Goal: Information Seeking & Learning: Learn about a topic

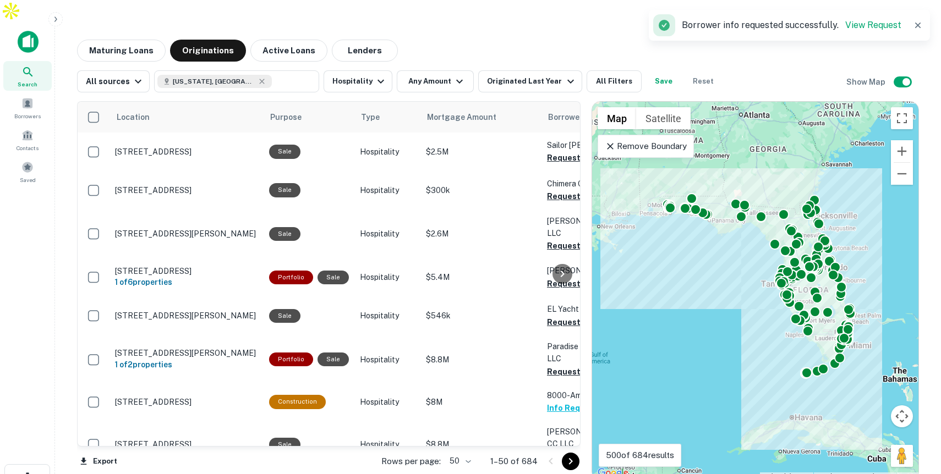
scroll to position [180, 2]
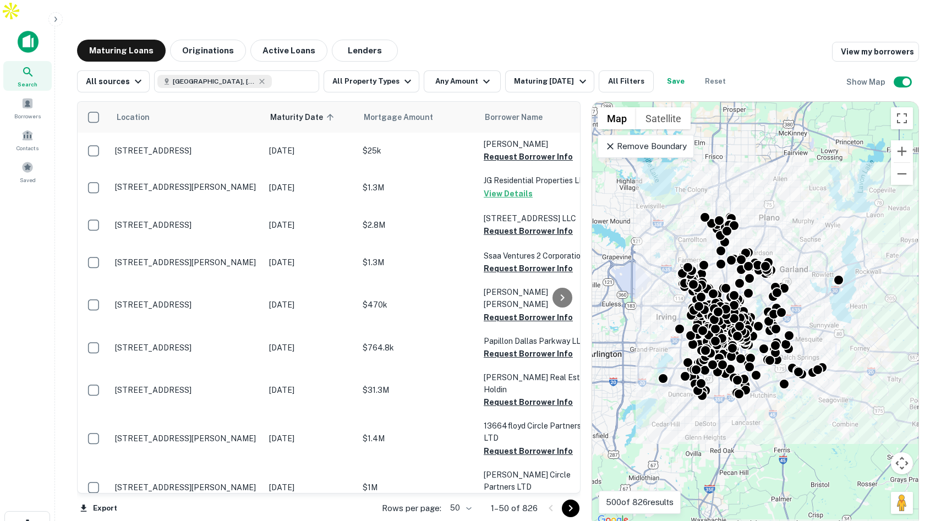
click at [443, 40] on div "Maturing Loans Originations Active Loans Lenders View my borrowers" at bounding box center [498, 51] width 842 height 22
click at [382, 70] on button "All Property Types" at bounding box center [371, 81] width 96 height 22
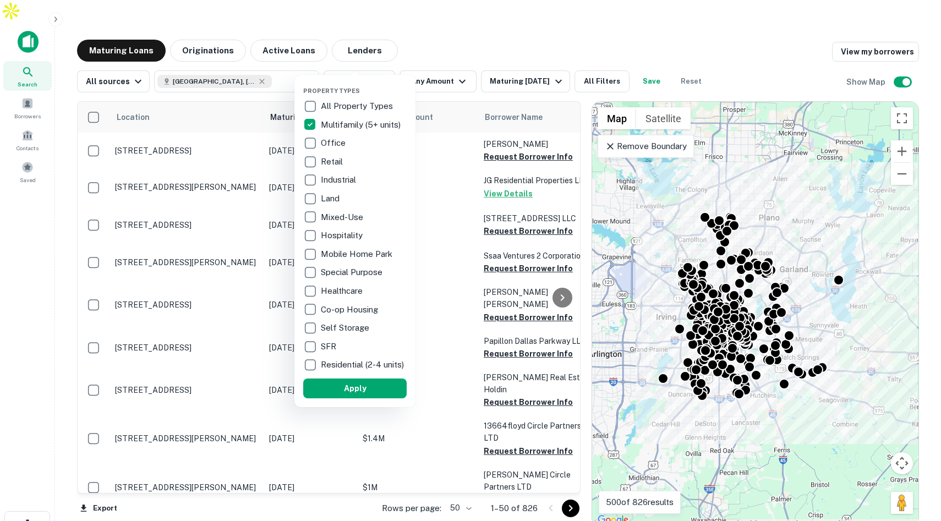
drag, startPoint x: 335, startPoint y: 398, endPoint x: 461, endPoint y: 58, distance: 362.6
click at [336, 397] on button "Apply" at bounding box center [354, 389] width 103 height 20
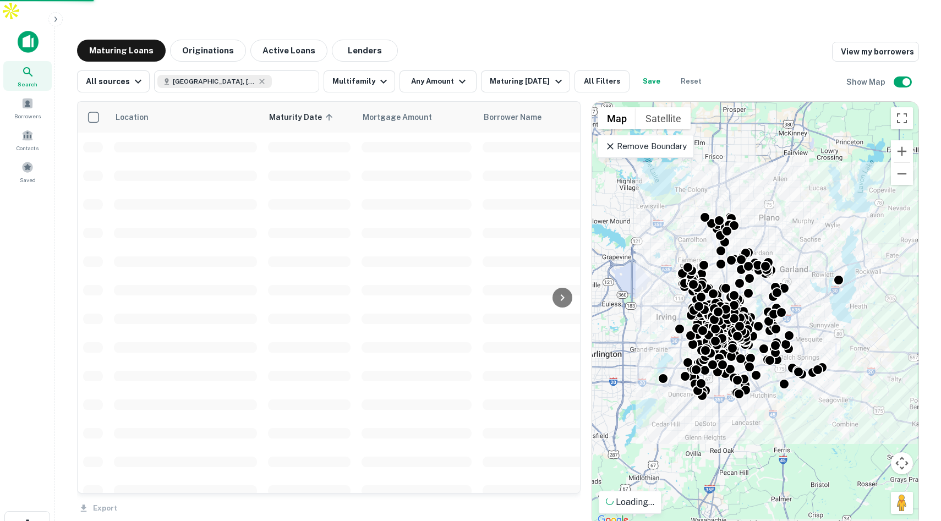
click at [456, 75] on icon "button" at bounding box center [462, 81] width 13 height 13
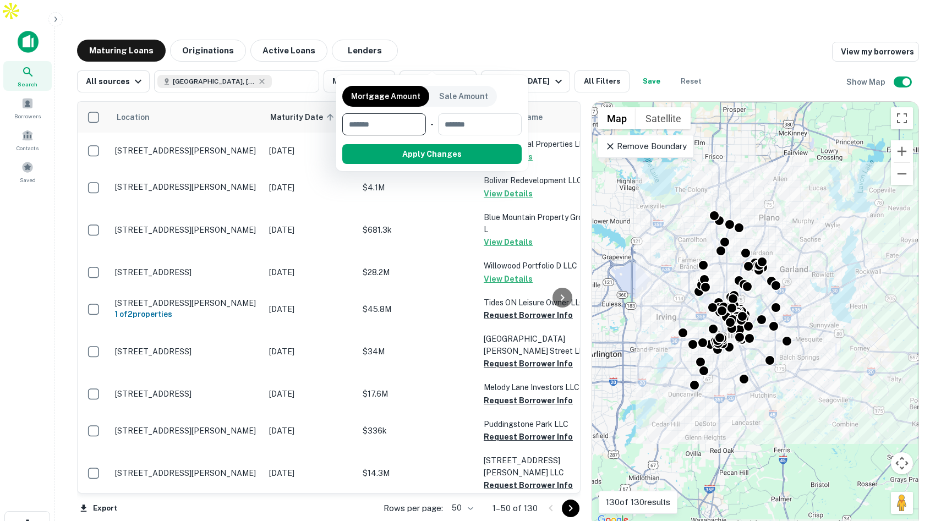
click at [395, 118] on input "number" at bounding box center [380, 124] width 76 height 22
type input "********"
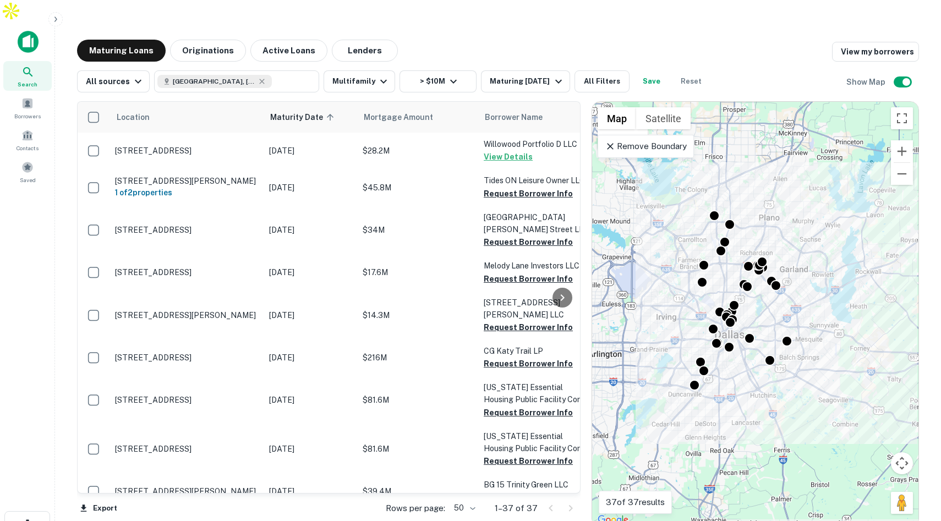
click at [657, 140] on p "Remove Boundary" at bounding box center [646, 146] width 82 height 13
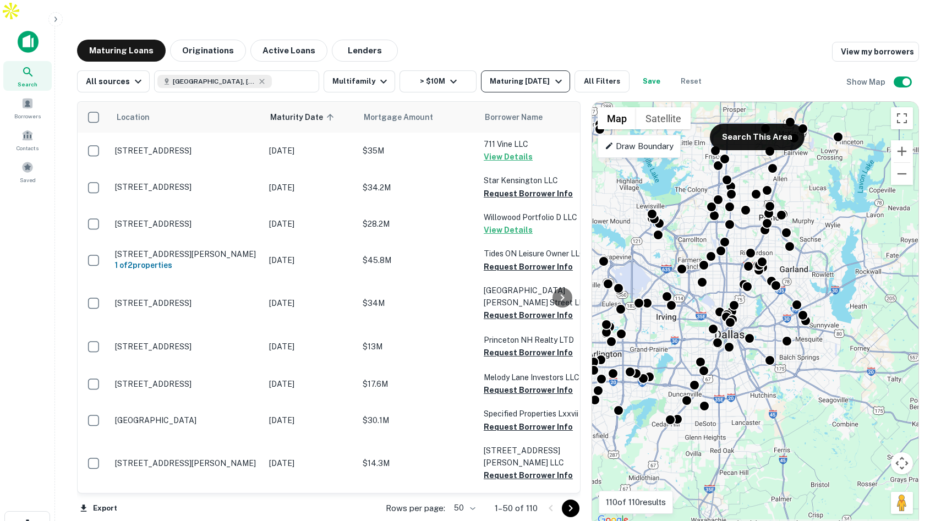
click at [528, 75] on div "Maturing [DATE]" at bounding box center [527, 81] width 75 height 13
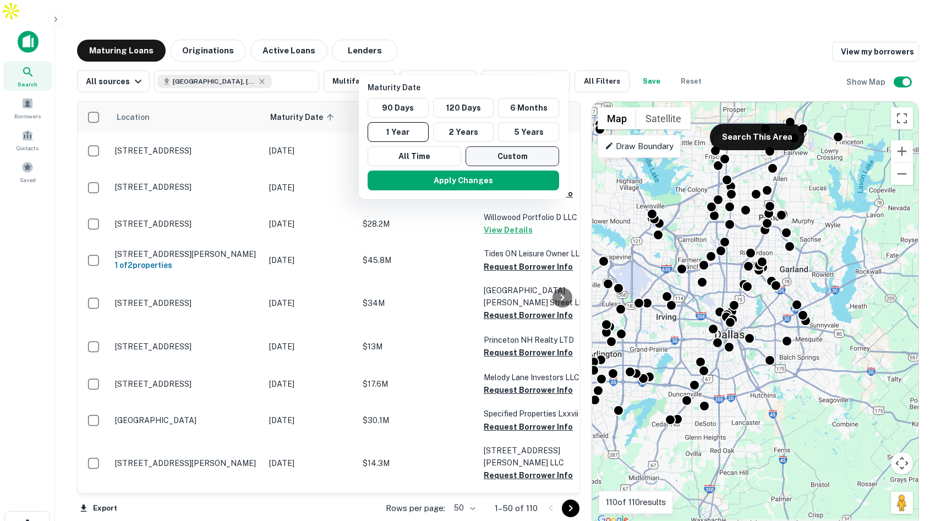
click at [489, 157] on button "Custom" at bounding box center [512, 156] width 94 height 20
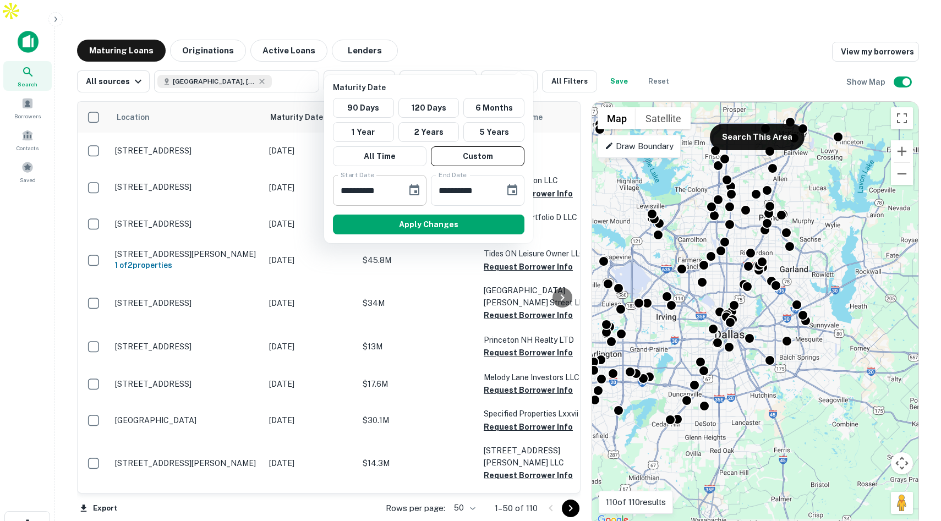
click at [415, 187] on icon "Choose date, selected date is Feb 21, 2025" at bounding box center [414, 189] width 10 height 11
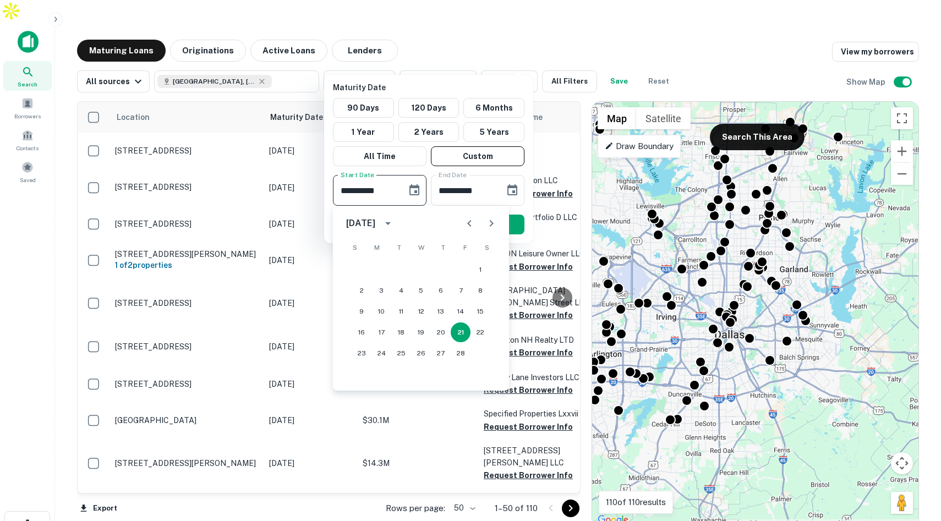
click at [375, 218] on div "[DATE]" at bounding box center [360, 223] width 29 height 13
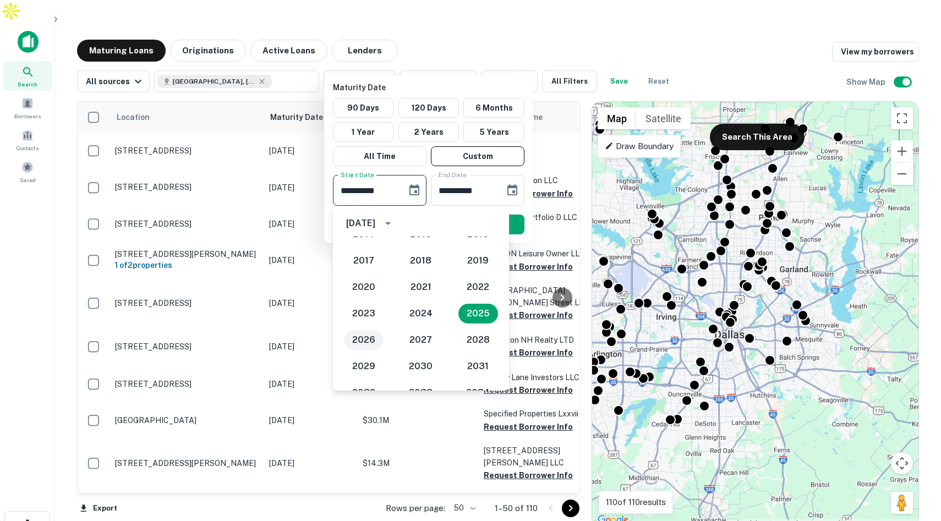
click at [360, 345] on button "2026" at bounding box center [364, 340] width 40 height 20
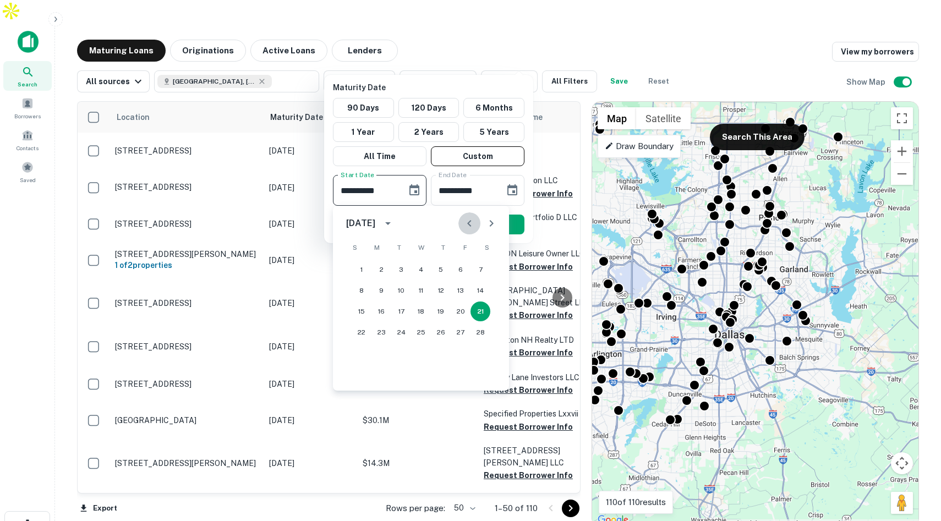
click at [470, 223] on icon "Previous month" at bounding box center [469, 223] width 13 height 13
click at [443, 266] on button "1" at bounding box center [441, 270] width 20 height 20
type input "**********"
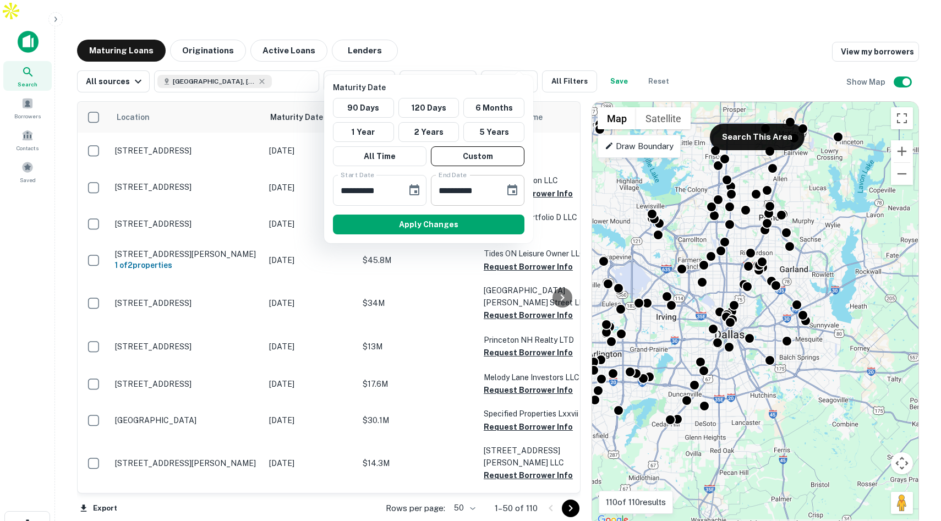
click at [512, 194] on icon "Choose date, selected date is Aug 20, 2025" at bounding box center [512, 190] width 13 height 13
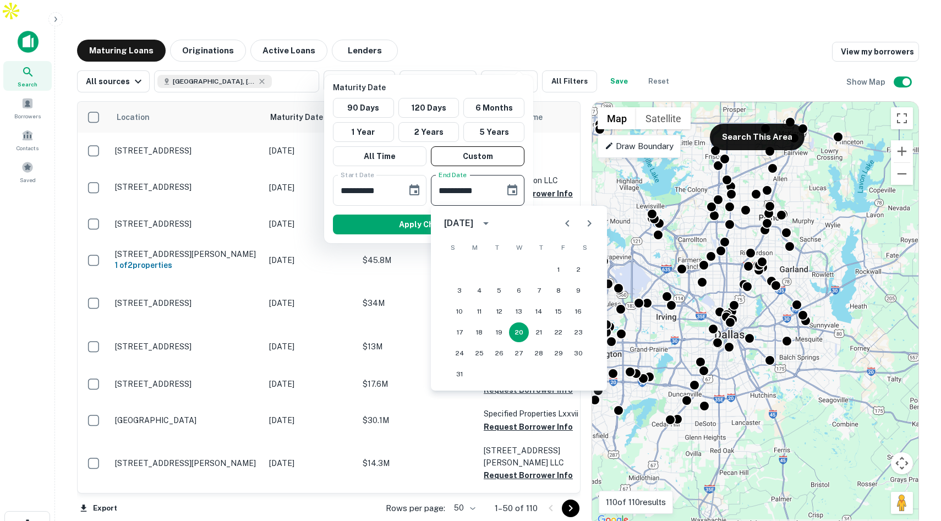
click at [495, 229] on div "[DATE]" at bounding box center [469, 223] width 51 height 19
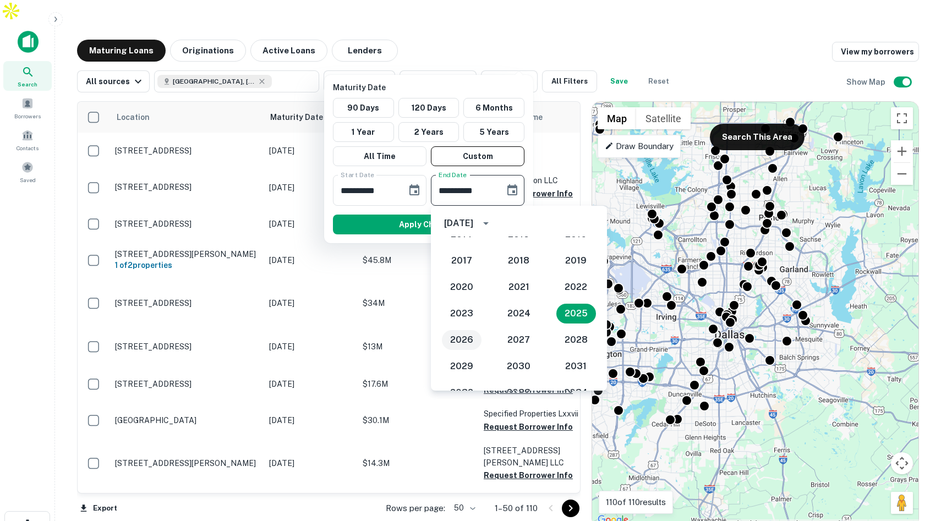
click at [464, 333] on button "2026" at bounding box center [462, 340] width 40 height 20
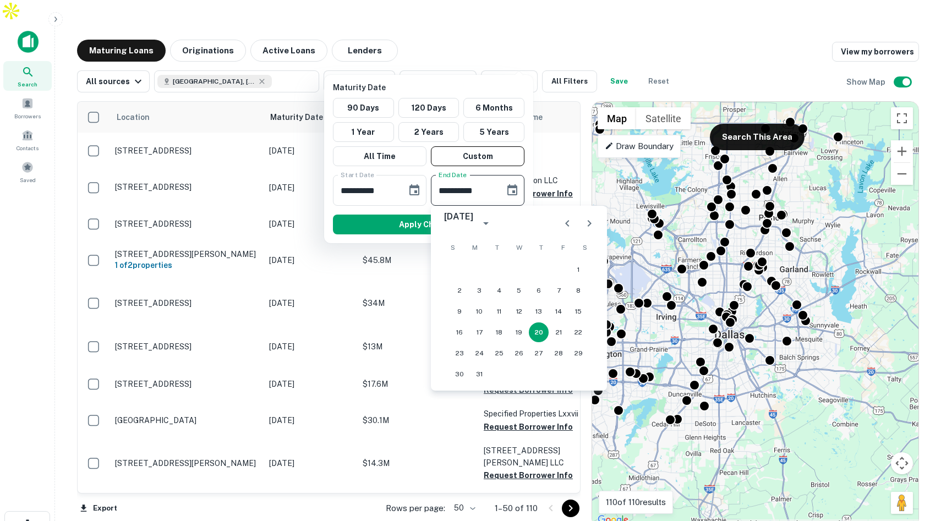
type input "**********"
click at [536, 332] on button "20" at bounding box center [539, 332] width 20 height 20
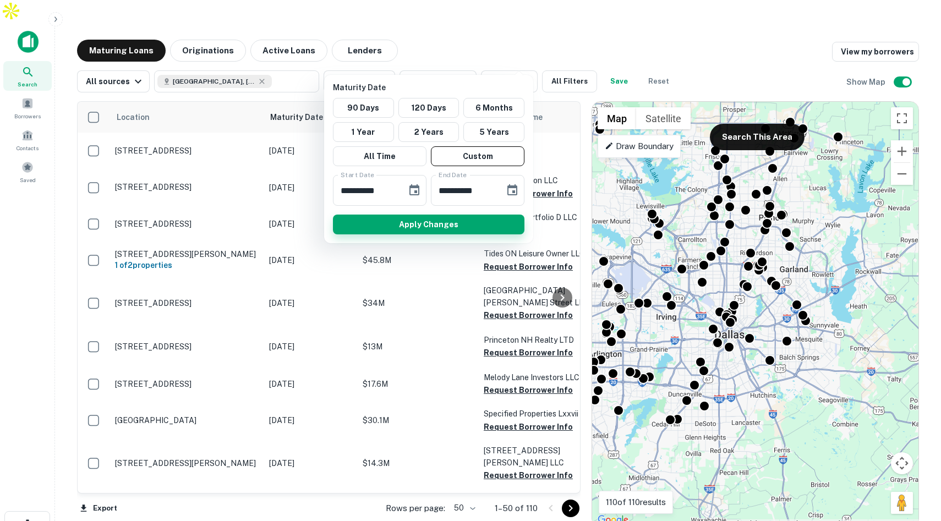
click at [379, 217] on button "Apply Changes" at bounding box center [428, 225] width 191 height 20
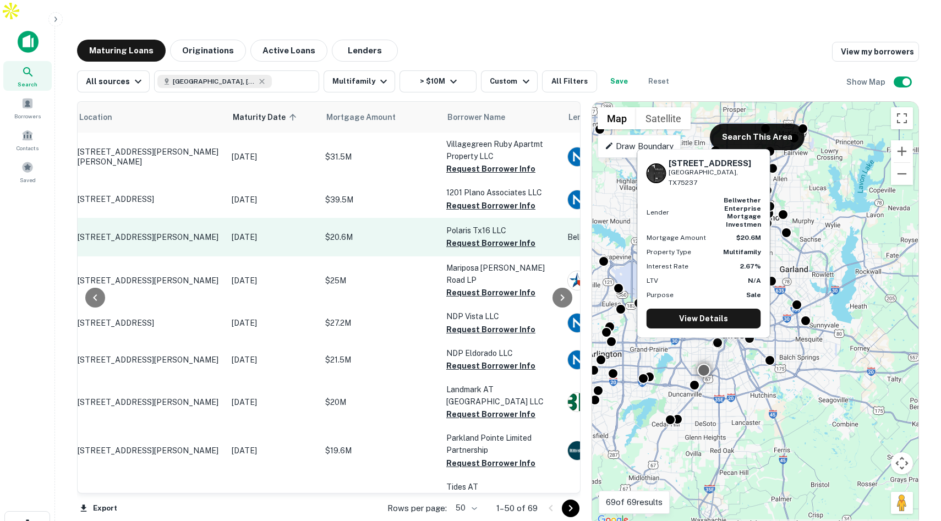
scroll to position [0, 93]
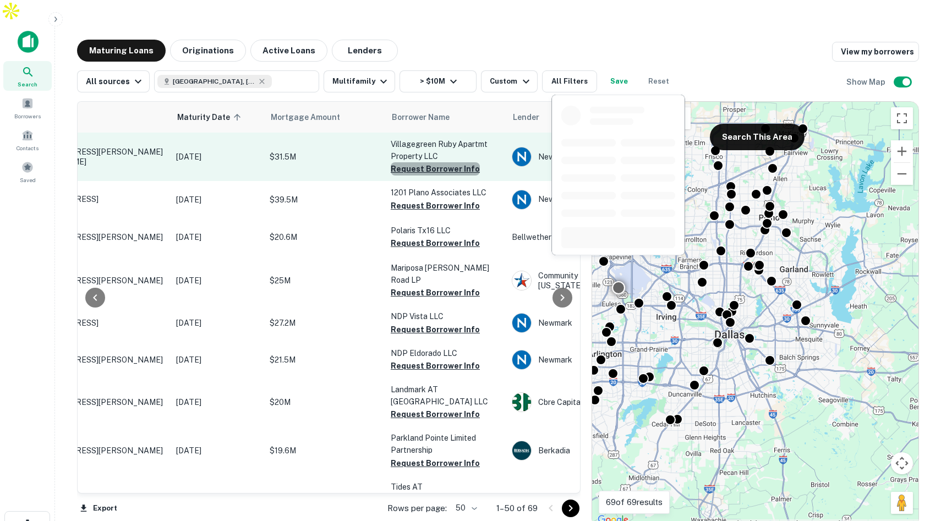
click at [455, 162] on button "Request Borrower Info" at bounding box center [435, 168] width 89 height 13
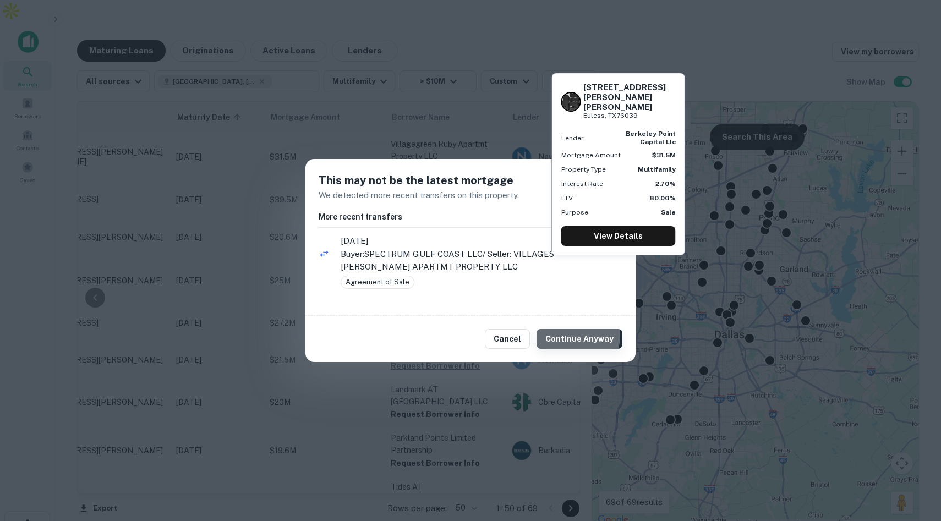
click at [568, 335] on button "Continue Anyway" at bounding box center [579, 339] width 86 height 20
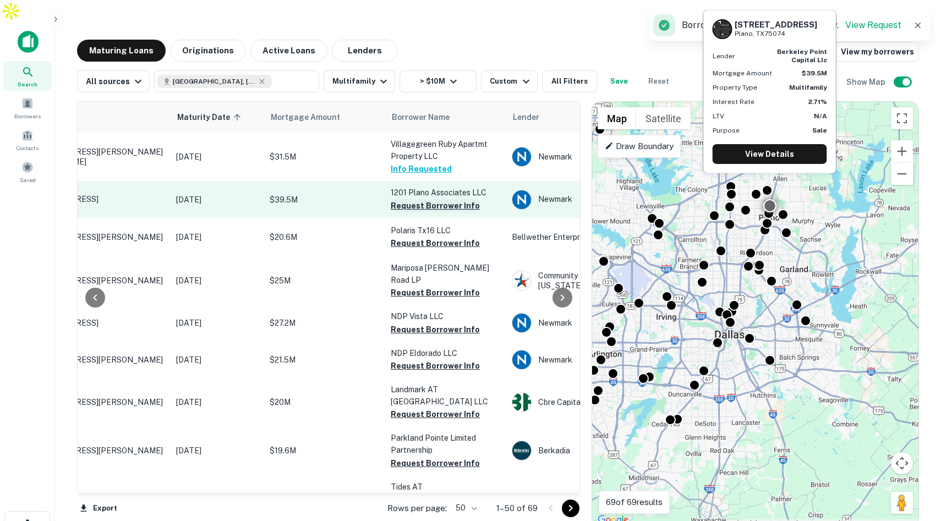
click at [424, 199] on button "Request Borrower Info" at bounding box center [435, 205] width 89 height 13
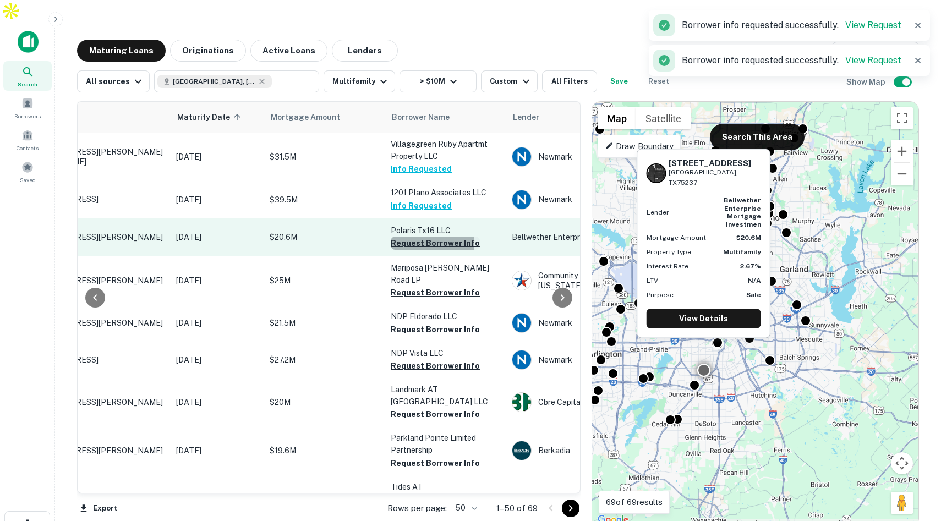
click at [414, 237] on button "Request Borrower Info" at bounding box center [435, 243] width 89 height 13
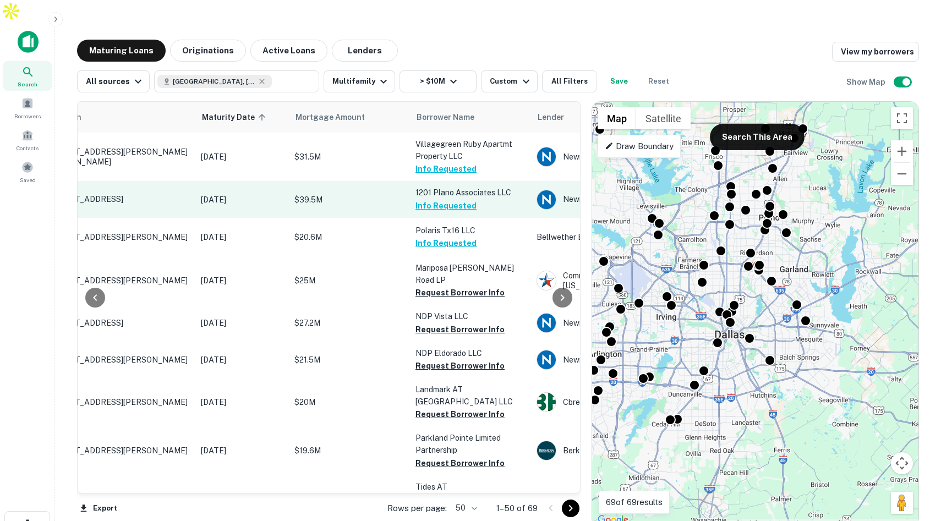
scroll to position [0, 58]
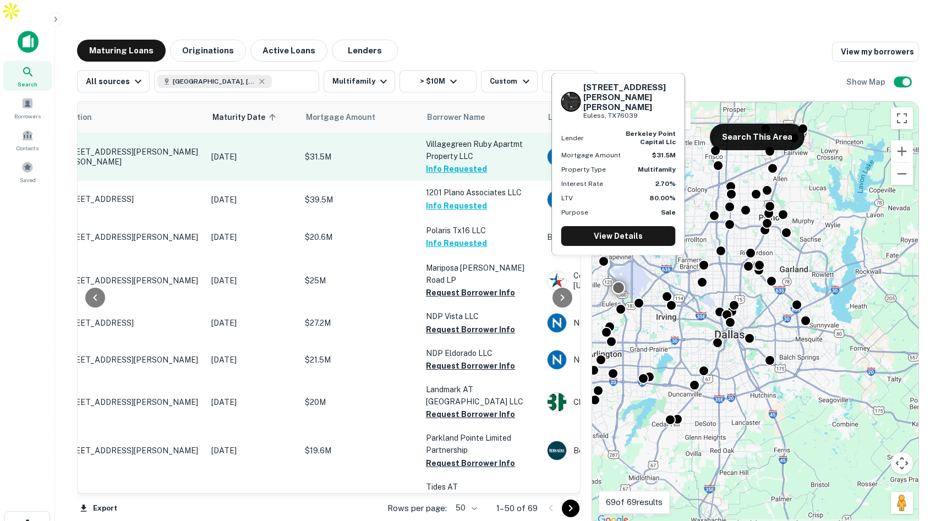
click at [199, 147] on p "[STREET_ADDRESS][PERSON_NAME][PERSON_NAME]" at bounding box center [128, 157] width 143 height 20
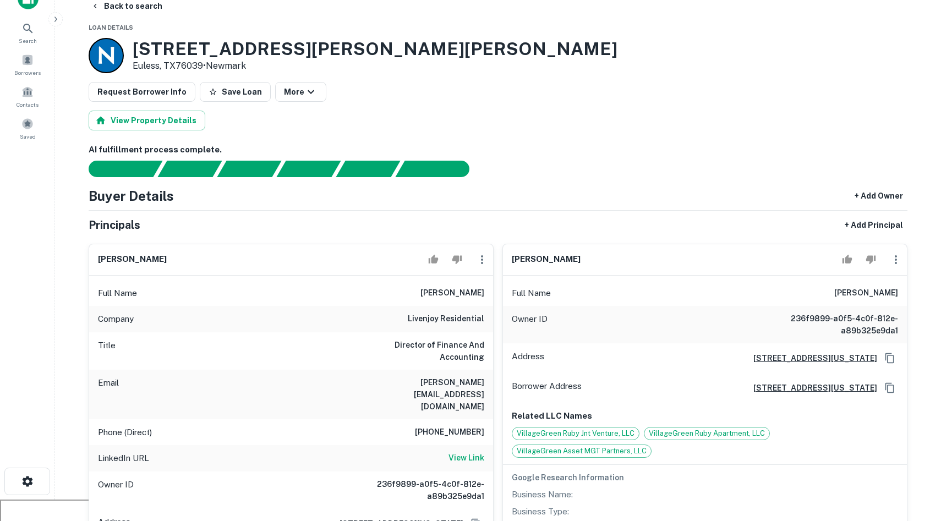
scroll to position [45, 0]
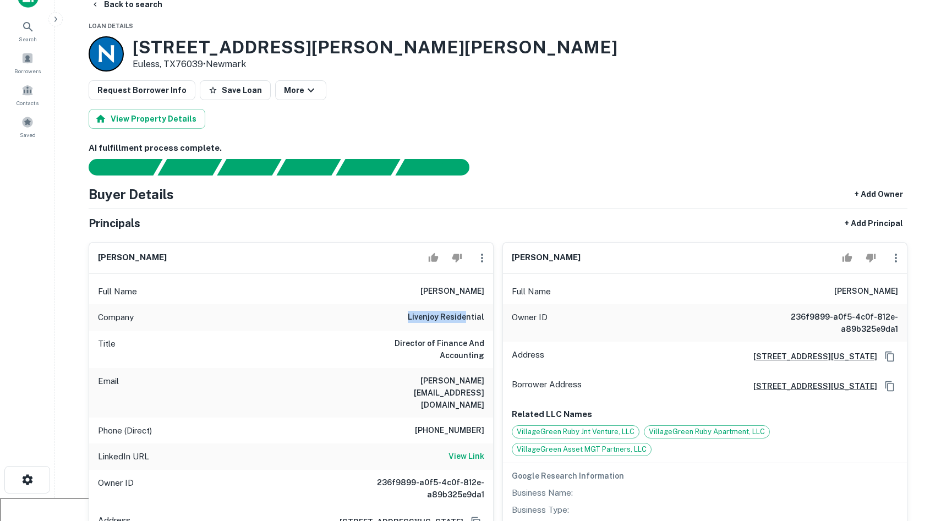
drag, startPoint x: 410, startPoint y: 295, endPoint x: 469, endPoint y: 297, distance: 58.3
click at [470, 304] on div "Company livenjoy residential" at bounding box center [291, 317] width 404 height 26
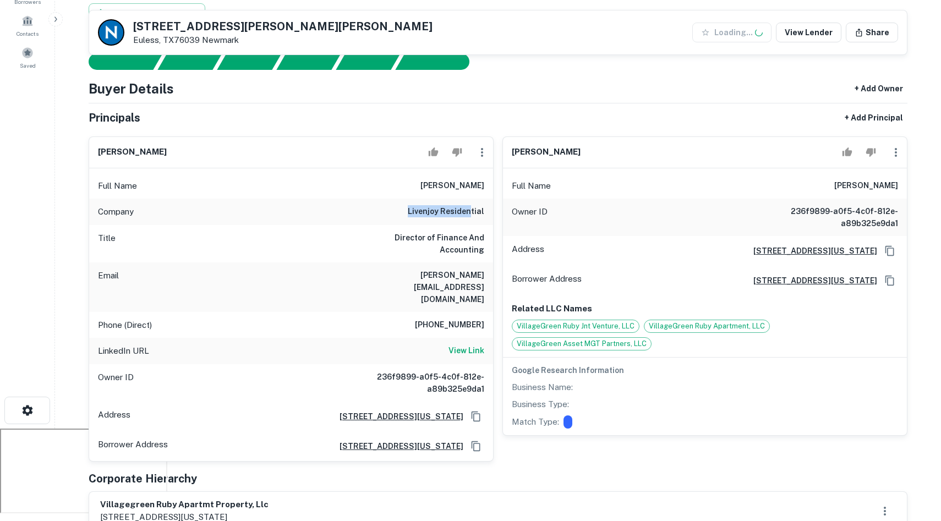
scroll to position [118, 0]
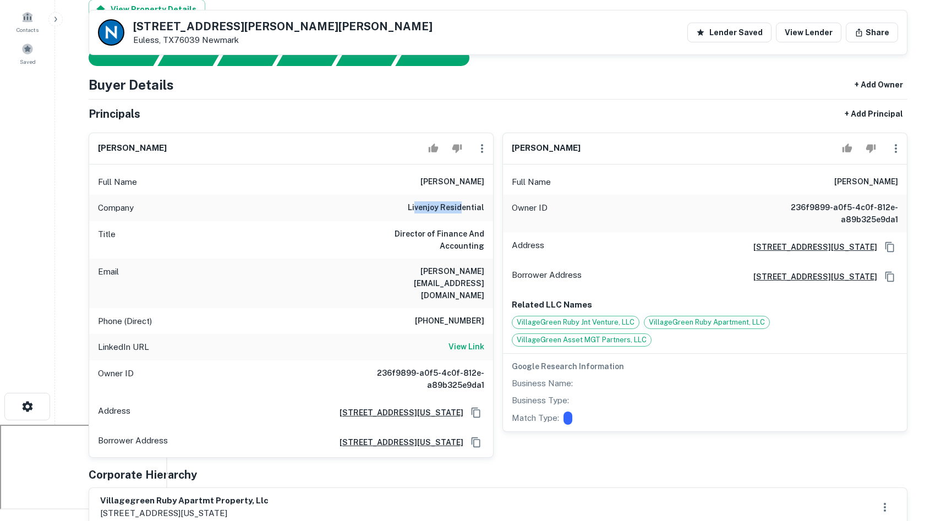
drag, startPoint x: 422, startPoint y: 185, endPoint x: 471, endPoint y: 188, distance: 49.6
click at [471, 201] on h6 "livenjoy residential" at bounding box center [446, 207] width 76 height 13
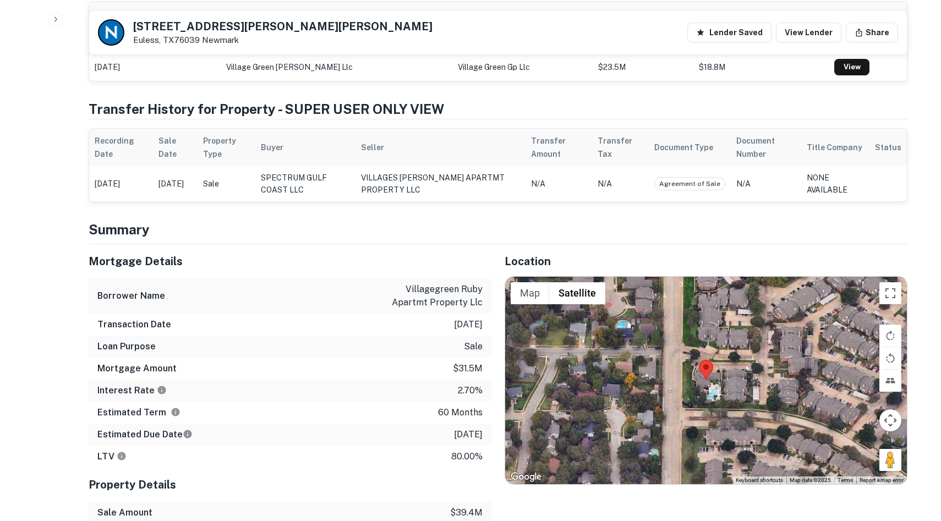
scroll to position [851, 0]
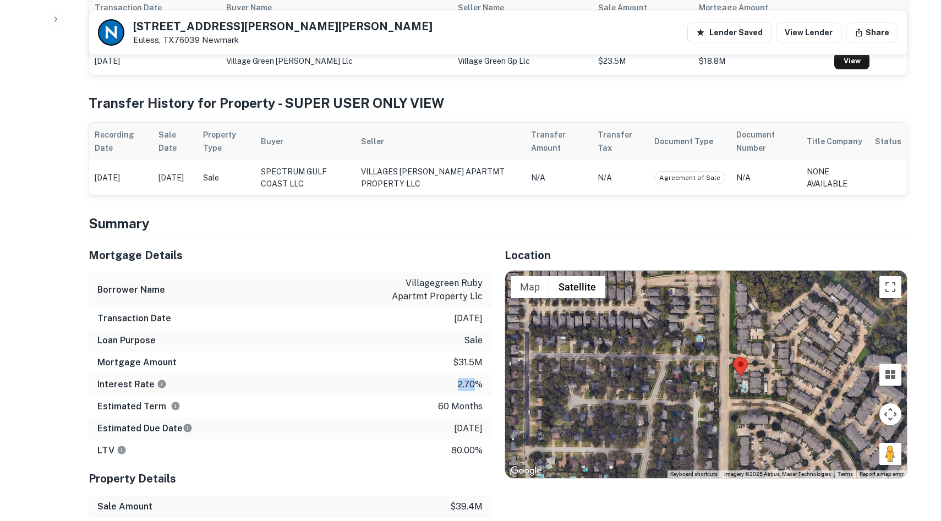
drag, startPoint x: 456, startPoint y: 334, endPoint x: 475, endPoint y: 334, distance: 18.7
click at [475, 374] on div "Interest Rate 2.70%" at bounding box center [290, 385] width 403 height 22
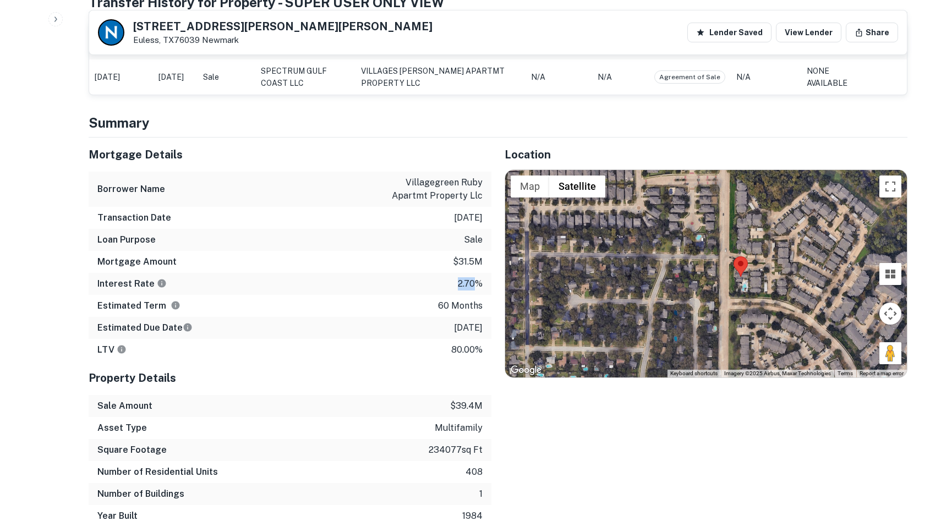
scroll to position [975, 0]
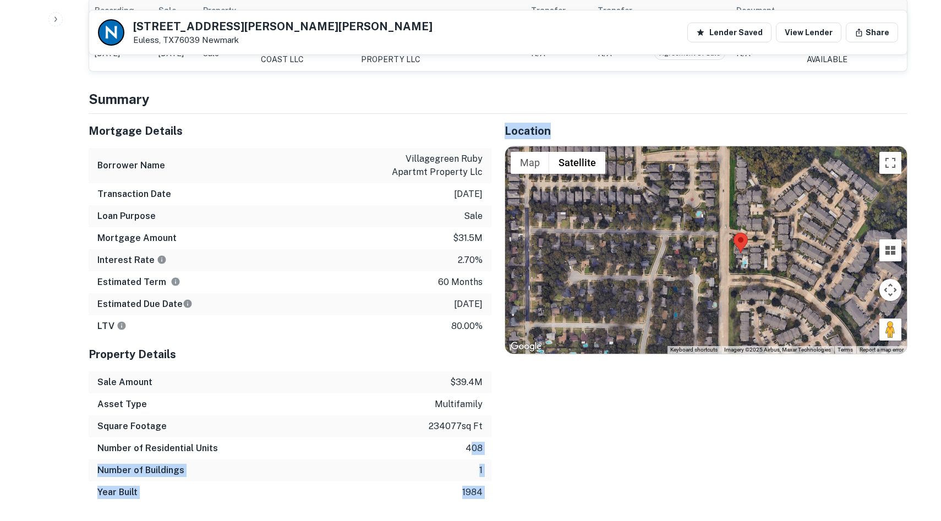
drag, startPoint x: 469, startPoint y: 402, endPoint x: 498, endPoint y: 401, distance: 28.7
click at [498, 403] on div "Mortgage Details Borrower Name villagegreen ruby apartmt property llc Transacti…" at bounding box center [491, 309] width 832 height 390
drag, startPoint x: 432, startPoint y: 374, endPoint x: 481, endPoint y: 375, distance: 49.0
click at [480, 420] on p "234077 sq ft" at bounding box center [456, 426] width 54 height 13
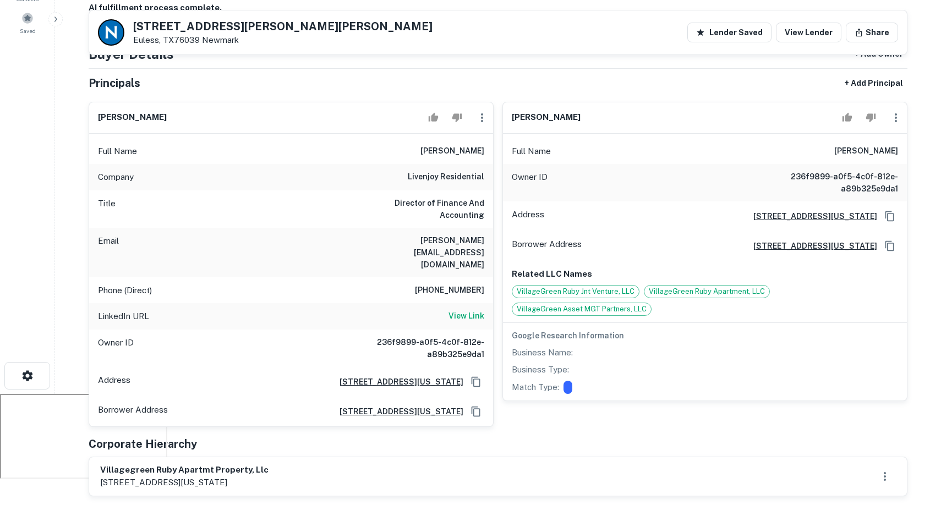
scroll to position [0, 0]
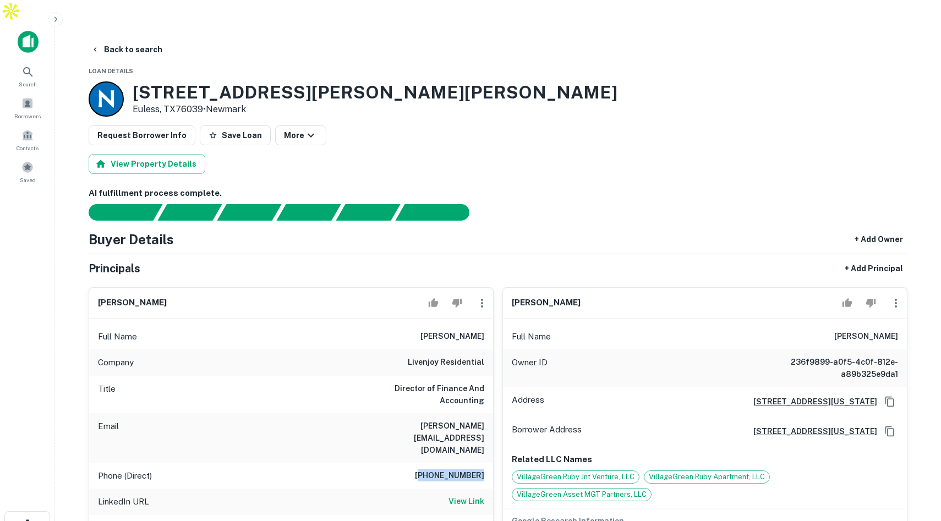
drag, startPoint x: 432, startPoint y: 416, endPoint x: 486, endPoint y: 422, distance: 54.8
click at [486, 463] on div "Phone (Direct) [PHONE_NUMBER]" at bounding box center [291, 476] width 404 height 26
drag, startPoint x: 409, startPoint y: 394, endPoint x: 471, endPoint y: 397, distance: 62.2
click at [471, 420] on h6 "[PERSON_NAME][EMAIL_ADDRESS][DOMAIN_NAME]" at bounding box center [418, 438] width 132 height 36
click at [147, 40] on button "Back to search" at bounding box center [126, 50] width 80 height 20
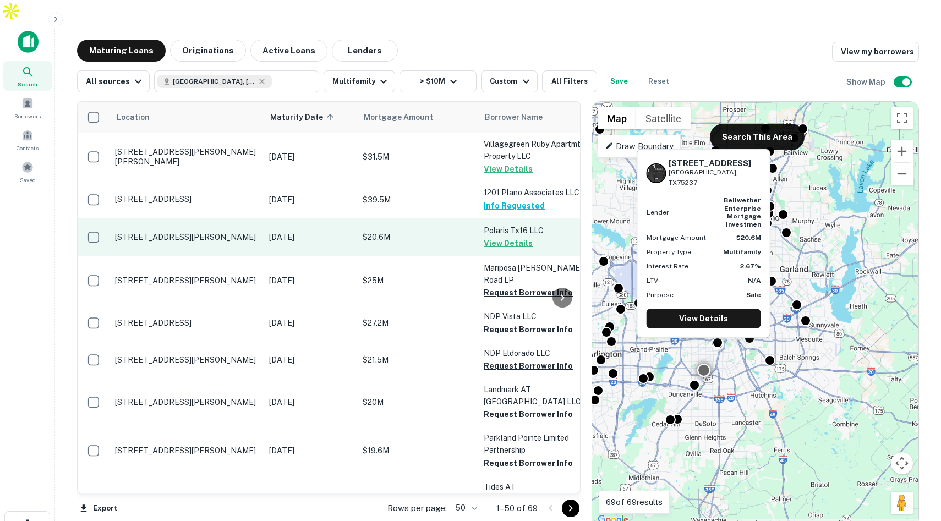
click at [407, 231] on p "$20.6M" at bounding box center [418, 237] width 110 height 12
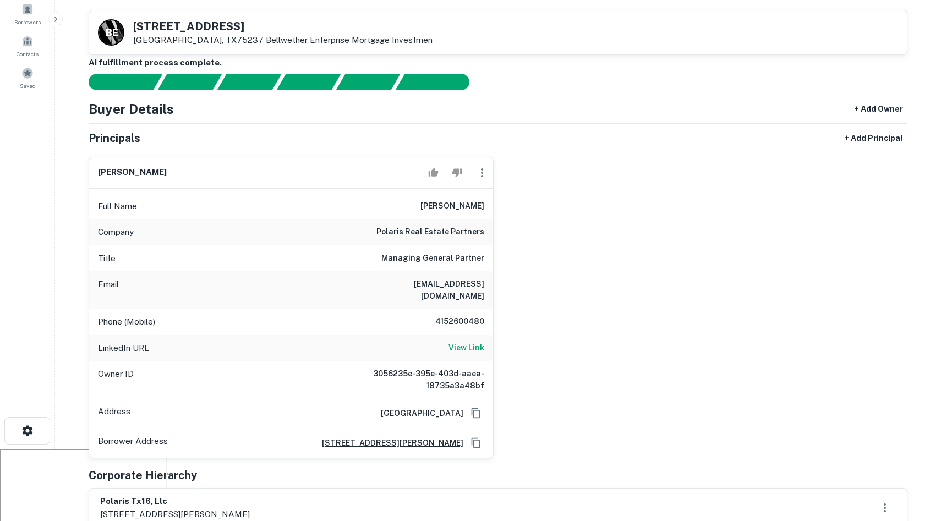
scroll to position [51, 0]
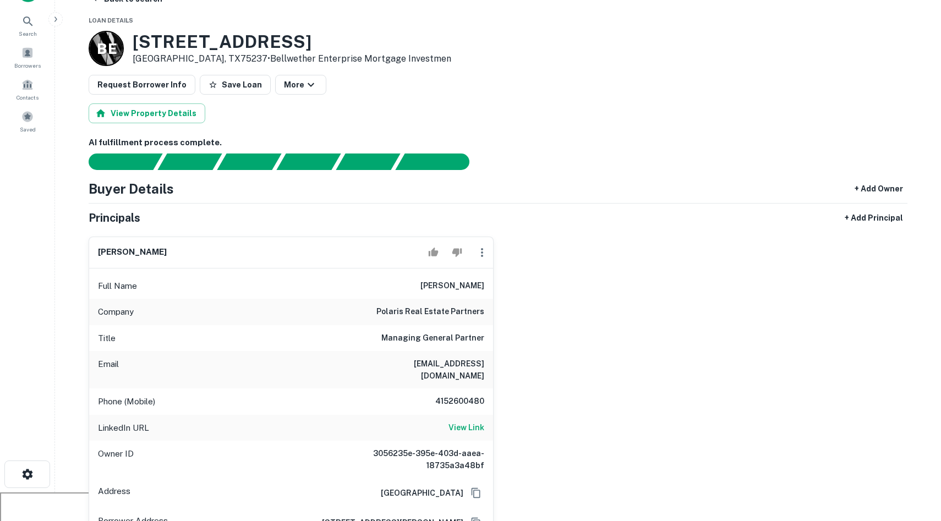
drag, startPoint x: 391, startPoint y: 304, endPoint x: 460, endPoint y: 306, distance: 69.9
click at [460, 325] on div "Title Managing General Partner" at bounding box center [291, 338] width 404 height 26
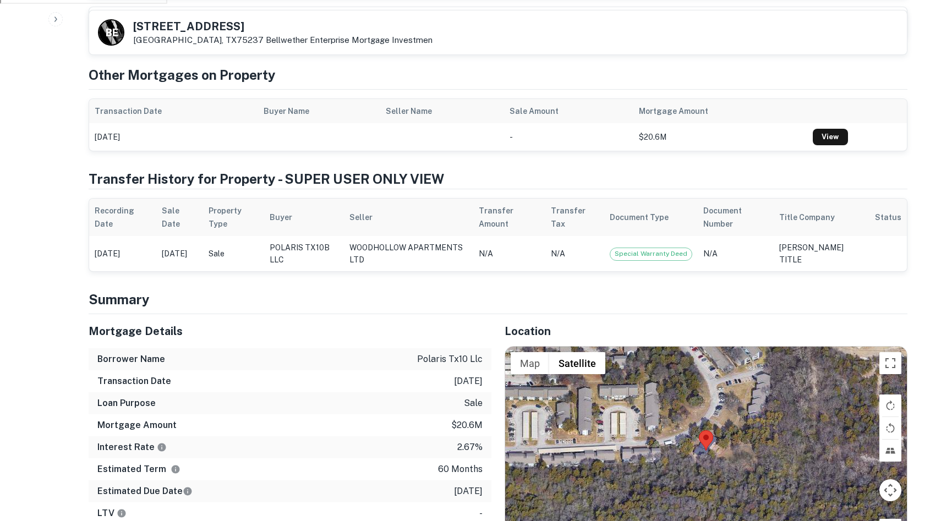
scroll to position [634, 0]
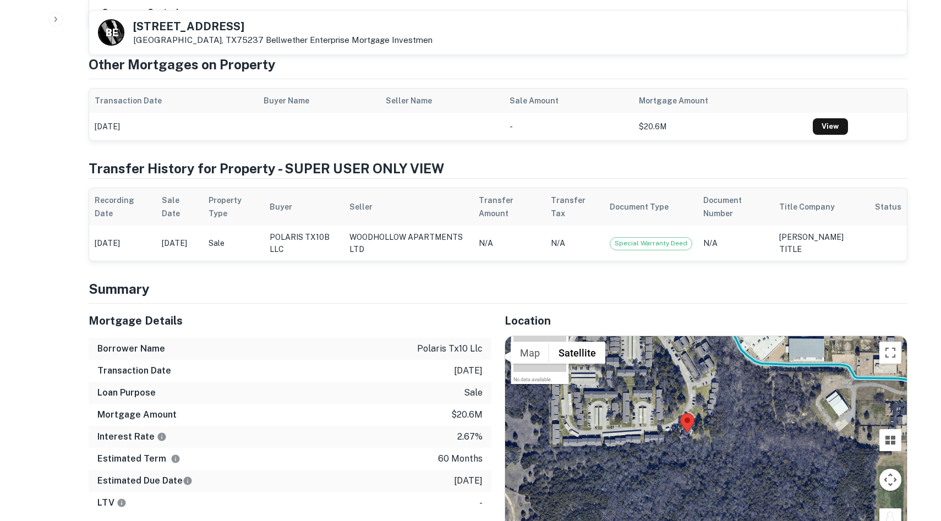
drag, startPoint x: 463, startPoint y: 312, endPoint x: 489, endPoint y: 313, distance: 25.3
click at [489, 360] on div "Transaction Date [DATE]" at bounding box center [290, 371] width 403 height 22
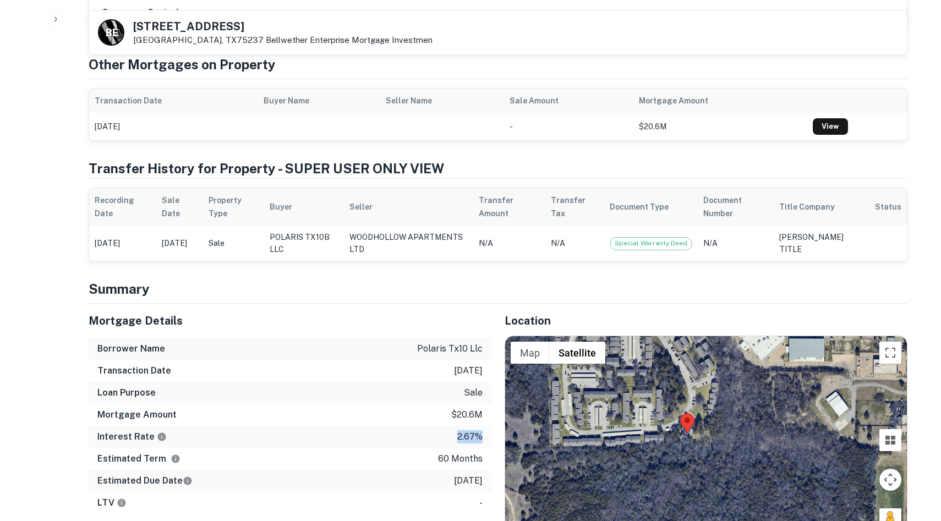
drag, startPoint x: 457, startPoint y: 378, endPoint x: 487, endPoint y: 379, distance: 30.3
click at [487, 426] on div "Interest Rate 2.67%" at bounding box center [290, 437] width 403 height 22
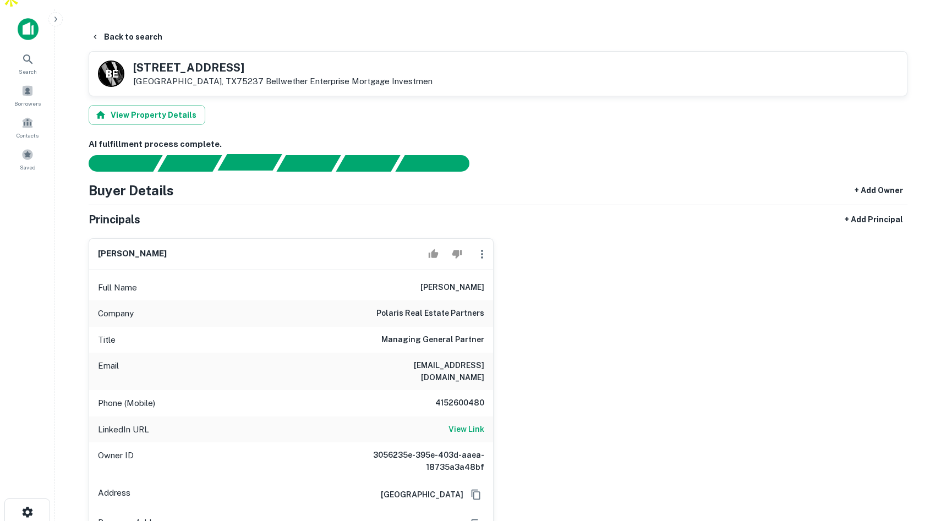
scroll to position [0, 0]
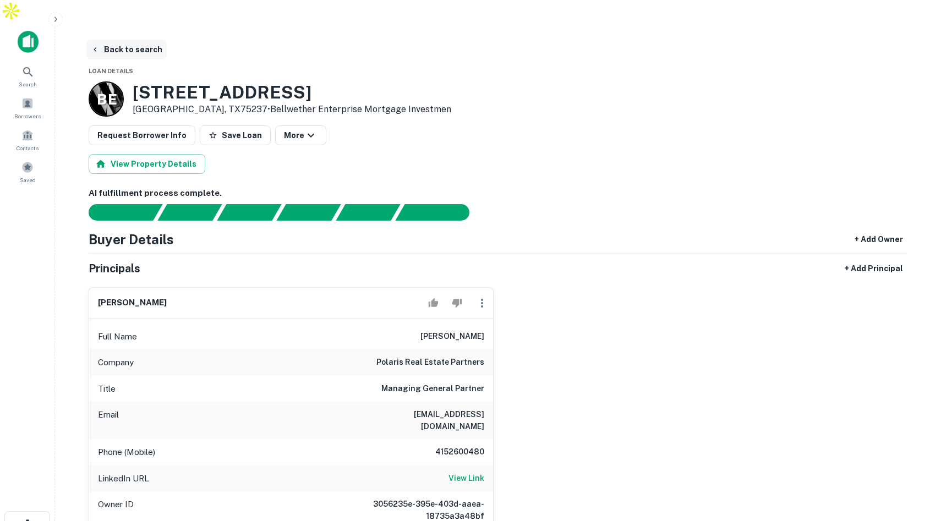
click at [147, 40] on button "Back to search" at bounding box center [126, 50] width 80 height 20
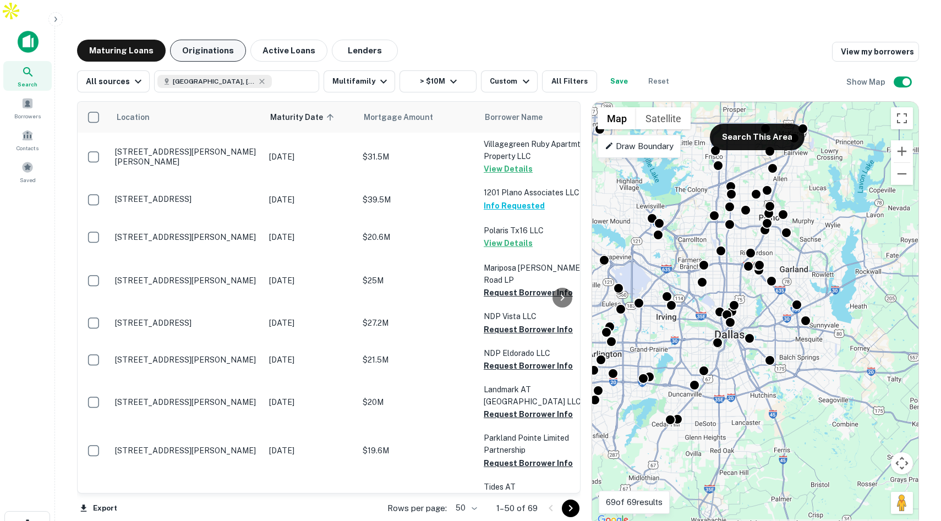
click at [206, 40] on button "Originations" at bounding box center [208, 51] width 76 height 22
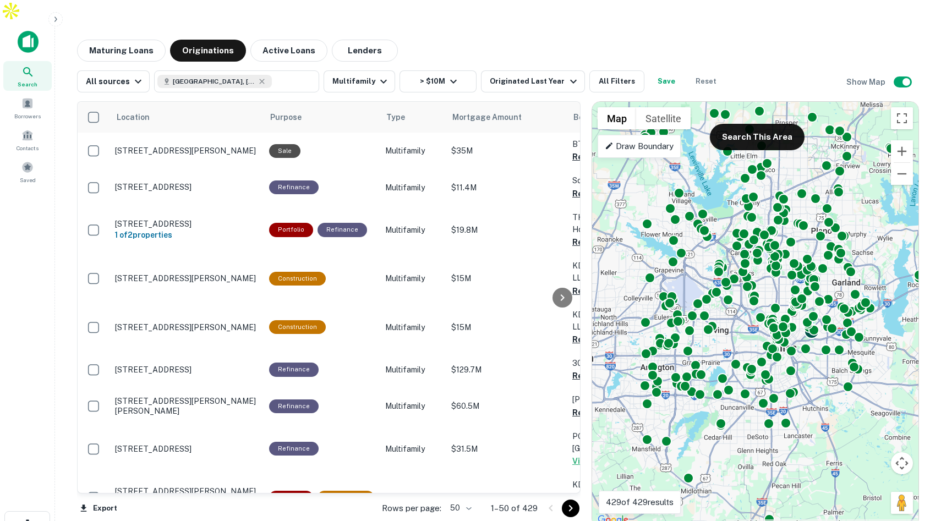
drag, startPoint x: 753, startPoint y: 298, endPoint x: 804, endPoint y: 311, distance: 52.3
click at [804, 311] on div "To activate drag with keyboard, press Alt + Enter. Once in keyboard drag state,…" at bounding box center [755, 314] width 326 height 425
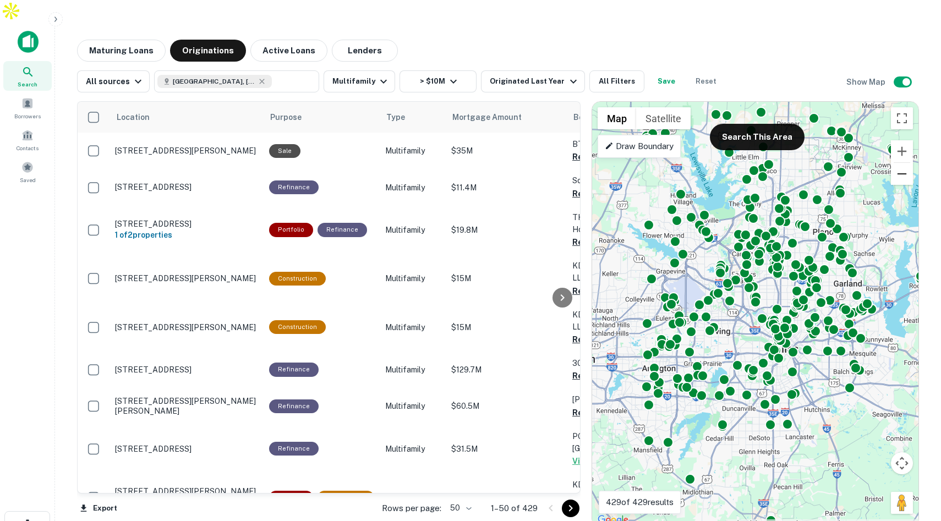
click at [903, 163] on button "Zoom out" at bounding box center [902, 174] width 22 height 22
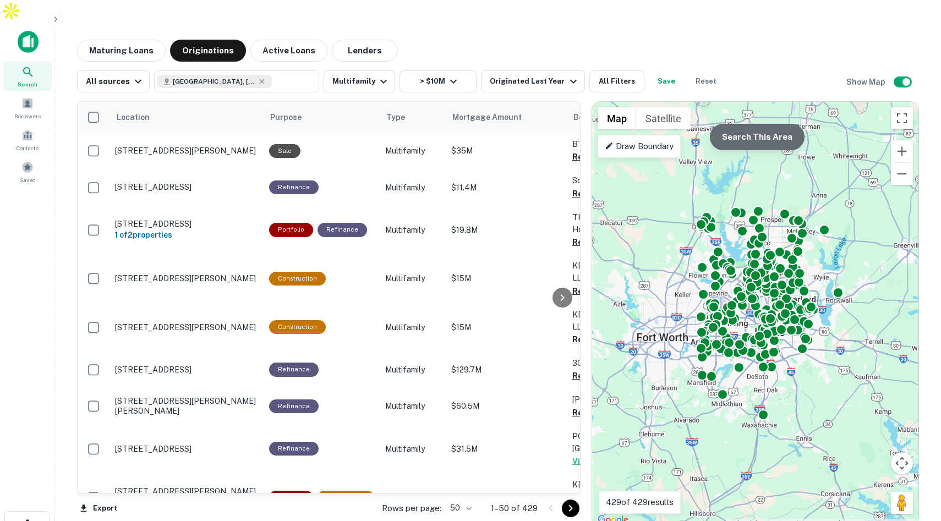
click at [766, 124] on button "Search This Area" at bounding box center [757, 137] width 95 height 26
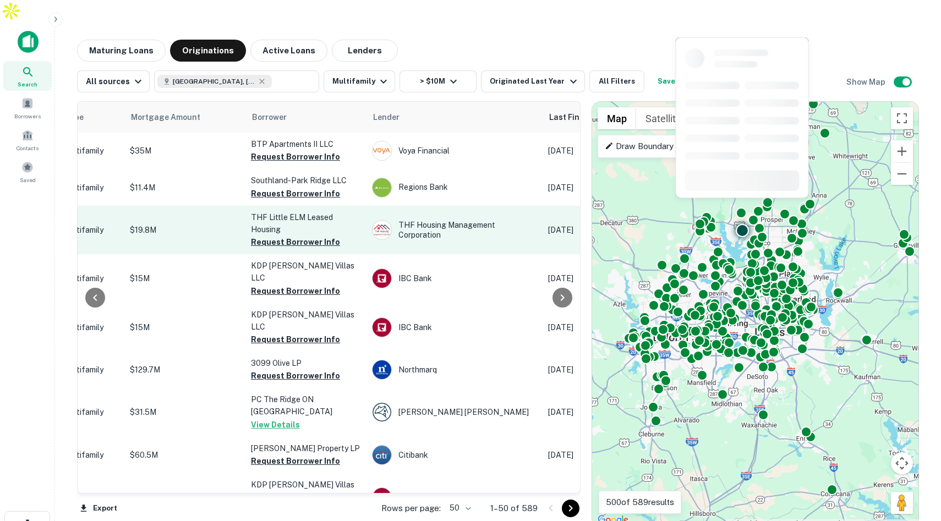
scroll to position [0, 337]
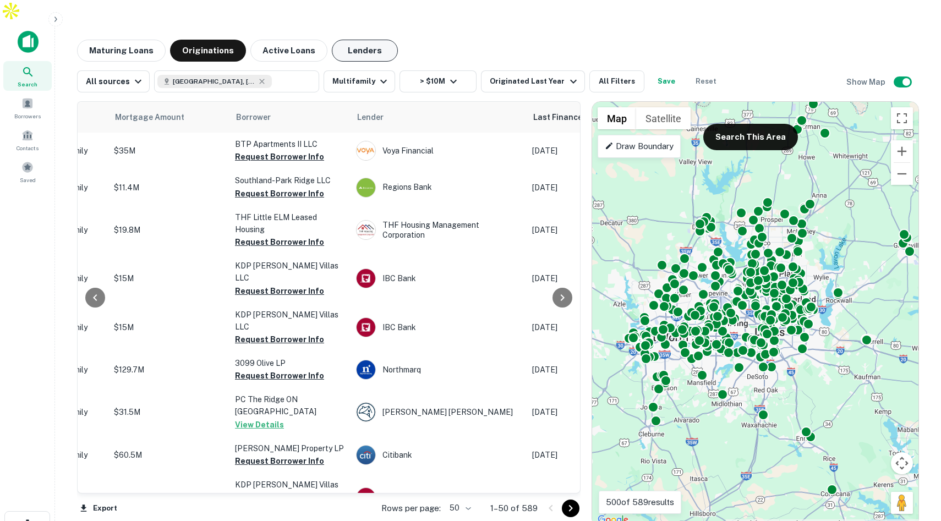
click at [357, 40] on button "Lenders" at bounding box center [365, 51] width 66 height 22
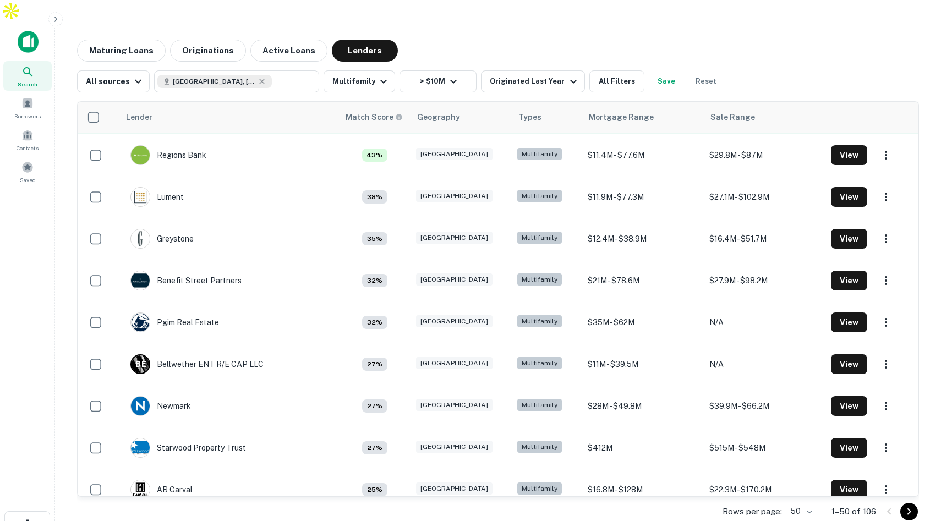
scroll to position [288, 0]
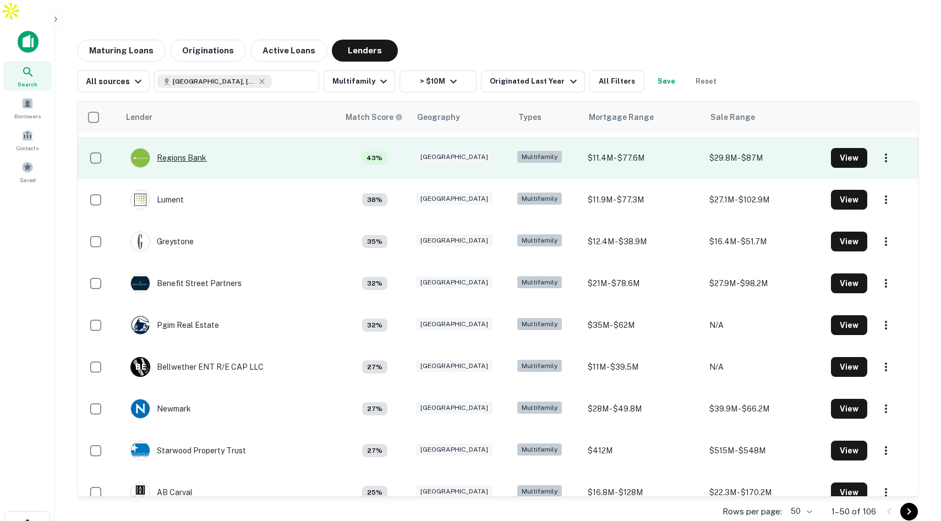
click at [194, 148] on div "Regions Bank" at bounding box center [168, 158] width 76 height 20
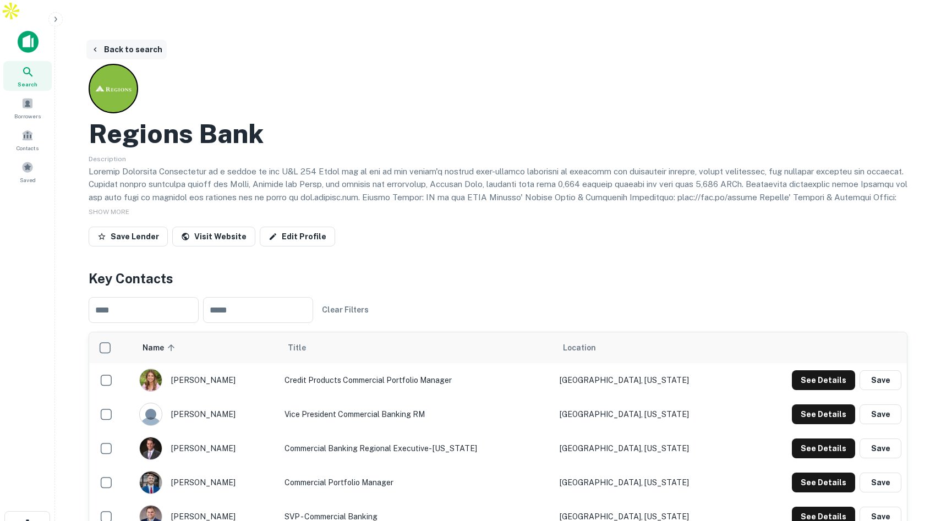
click at [134, 40] on button "Back to search" at bounding box center [126, 50] width 80 height 20
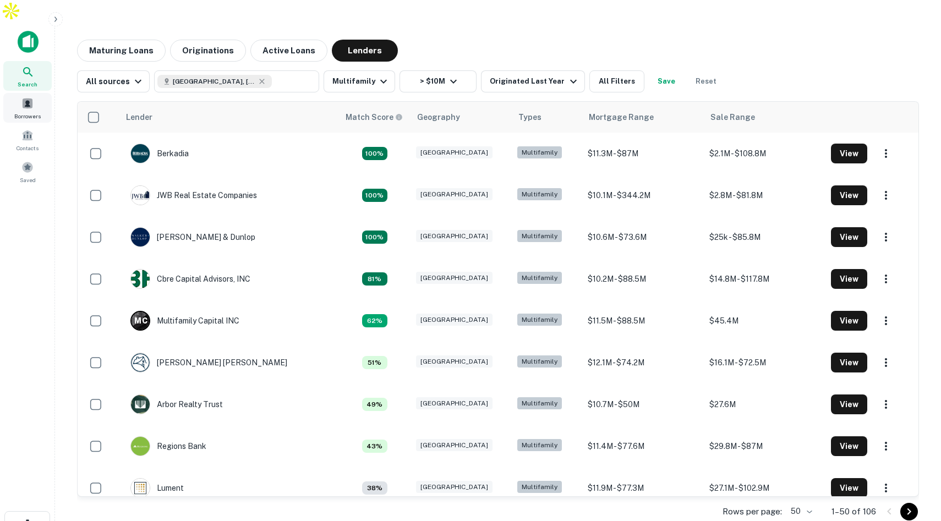
click at [26, 97] on span at bounding box center [27, 103] width 12 height 12
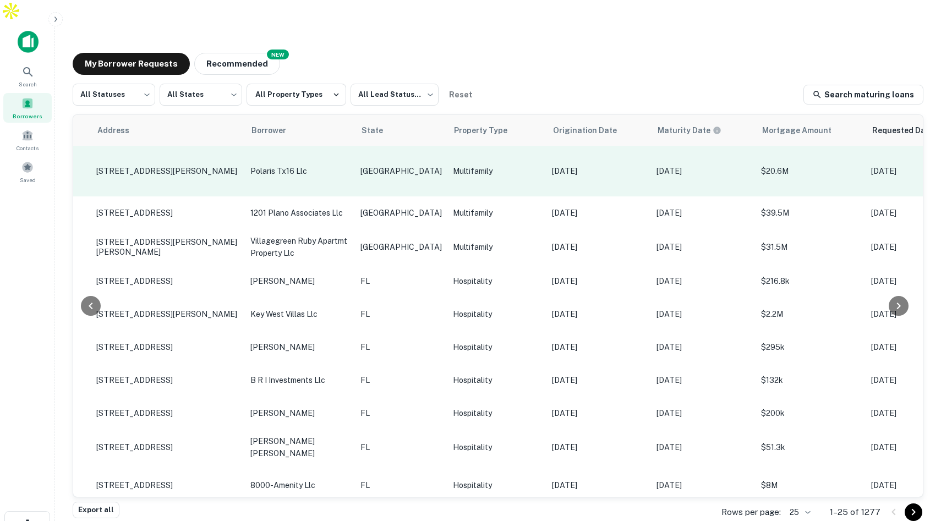
scroll to position [0, 57]
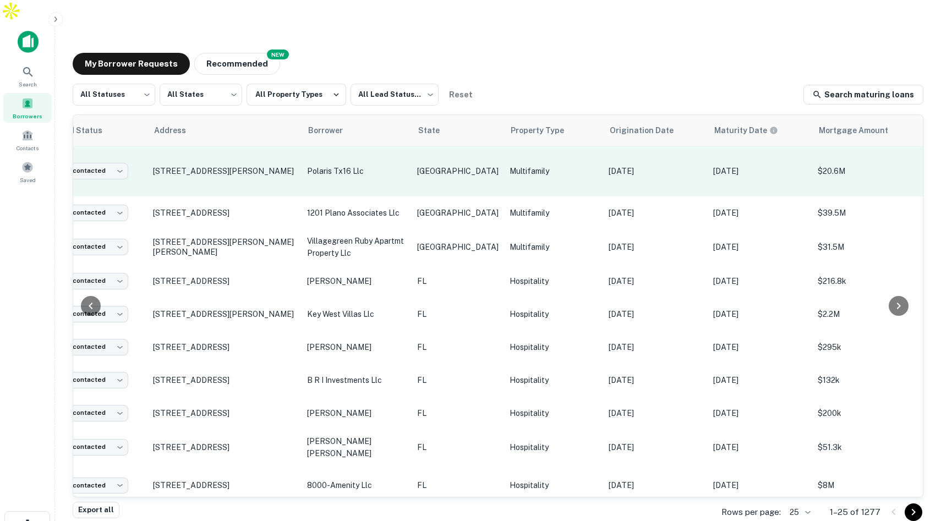
click at [399, 165] on p "polaris tx16 llc" at bounding box center [356, 171] width 99 height 12
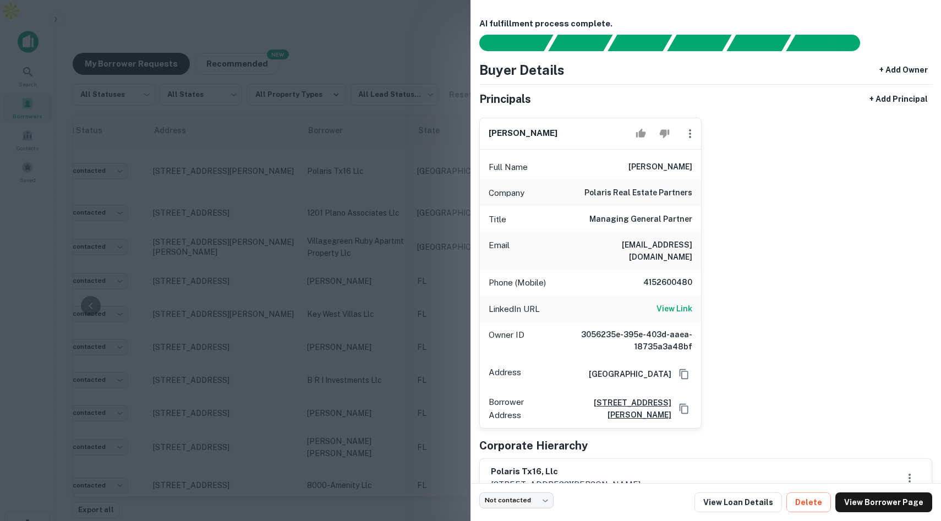
click at [275, 266] on div at bounding box center [470, 260] width 941 height 521
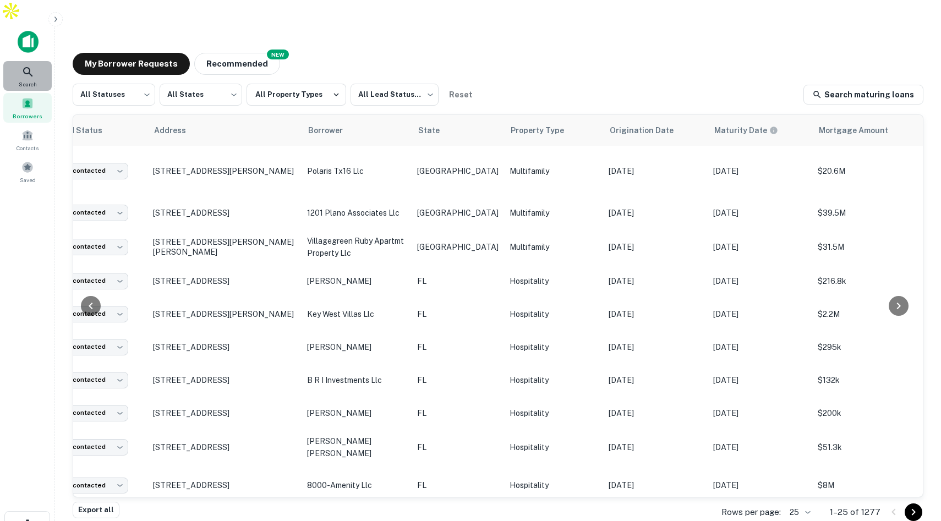
click at [25, 65] on icon at bounding box center [27, 71] width 13 height 13
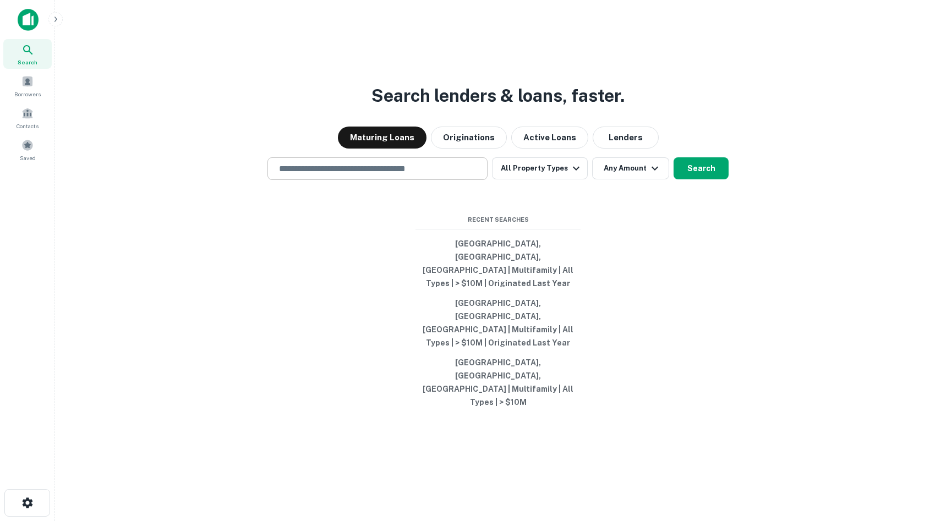
click at [316, 175] on input "text" at bounding box center [377, 168] width 210 height 13
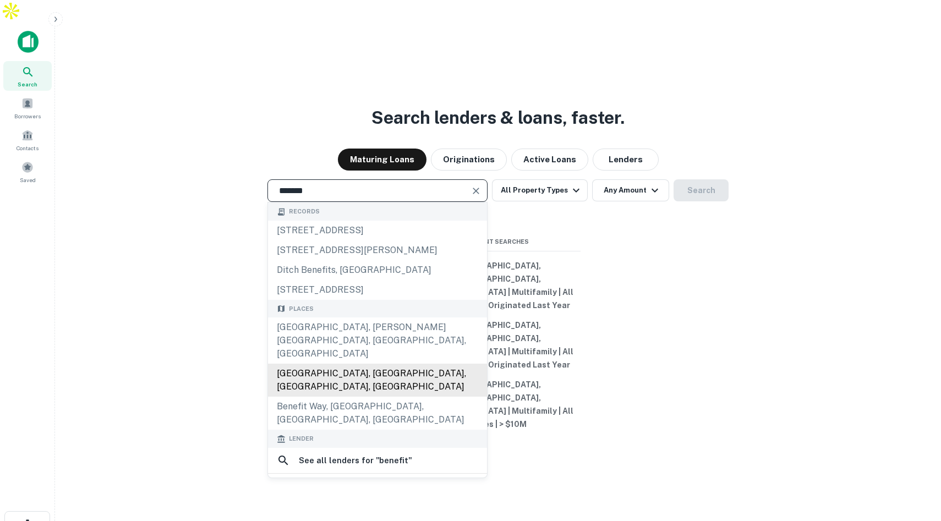
scroll to position [50, 0]
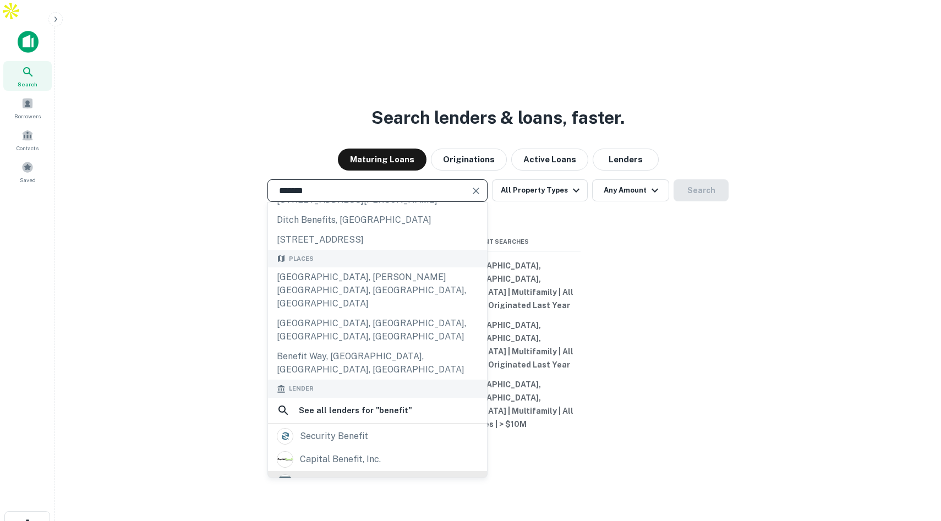
type input "*******"
click at [319, 474] on div "benefit street partners" at bounding box center [349, 482] width 99 height 17
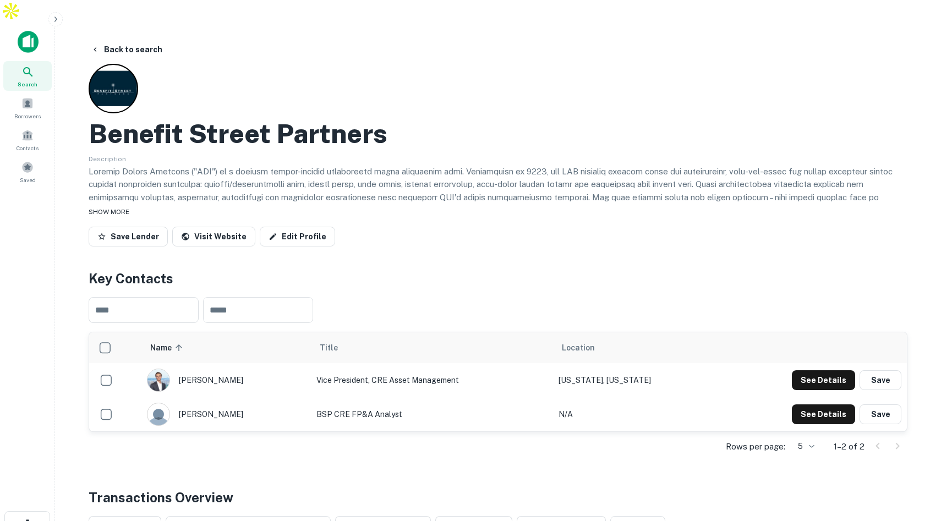
click at [123, 205] on div "SHOW MORE" at bounding box center [498, 211] width 819 height 13
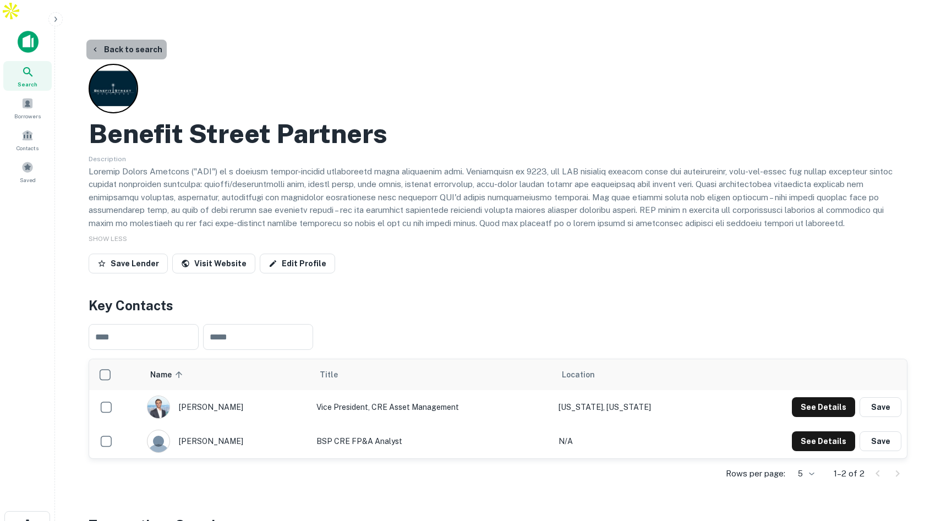
click at [133, 40] on button "Back to search" at bounding box center [126, 50] width 80 height 20
